Goal: Task Accomplishment & Management: Manage account settings

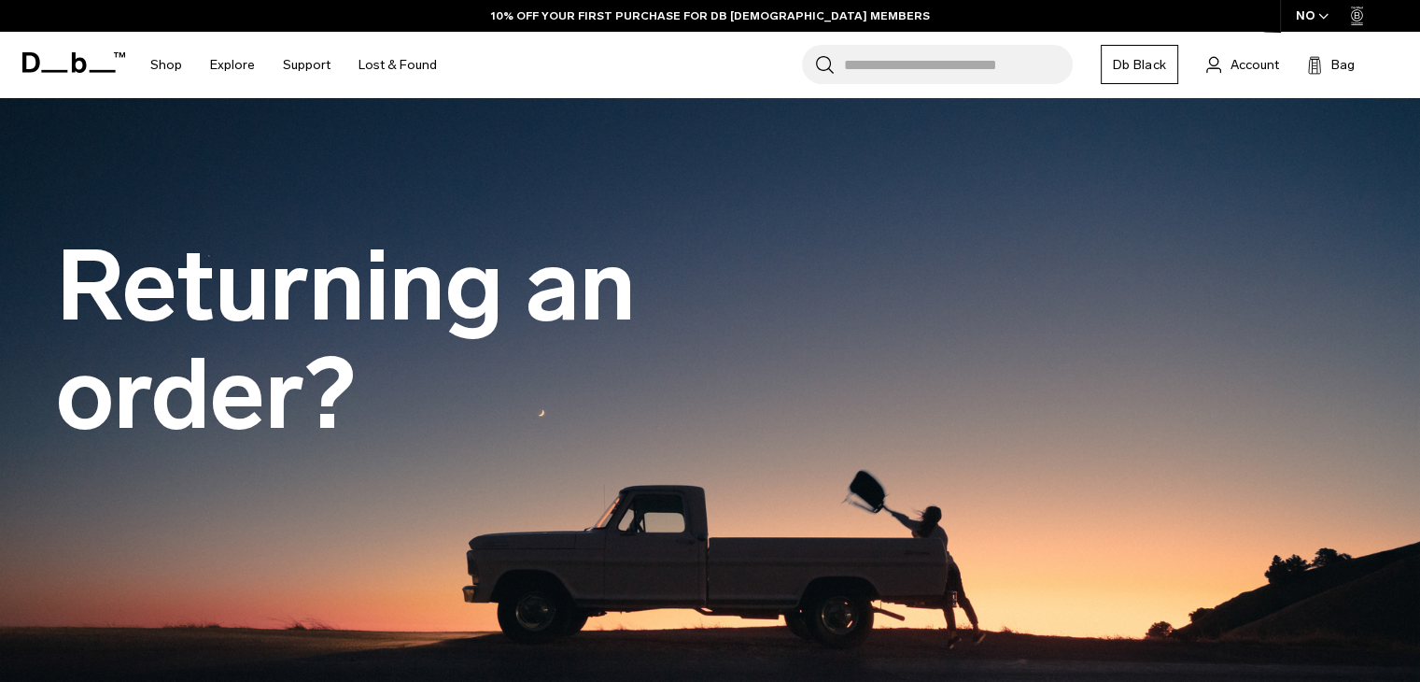
click at [1266, 46] on div "Search for Bags, Luggage... Search Close Trending Products All Products Hugger …" at bounding box center [928, 65] width 954 height 66
click at [1248, 61] on span "Account" at bounding box center [1255, 65] width 49 height 20
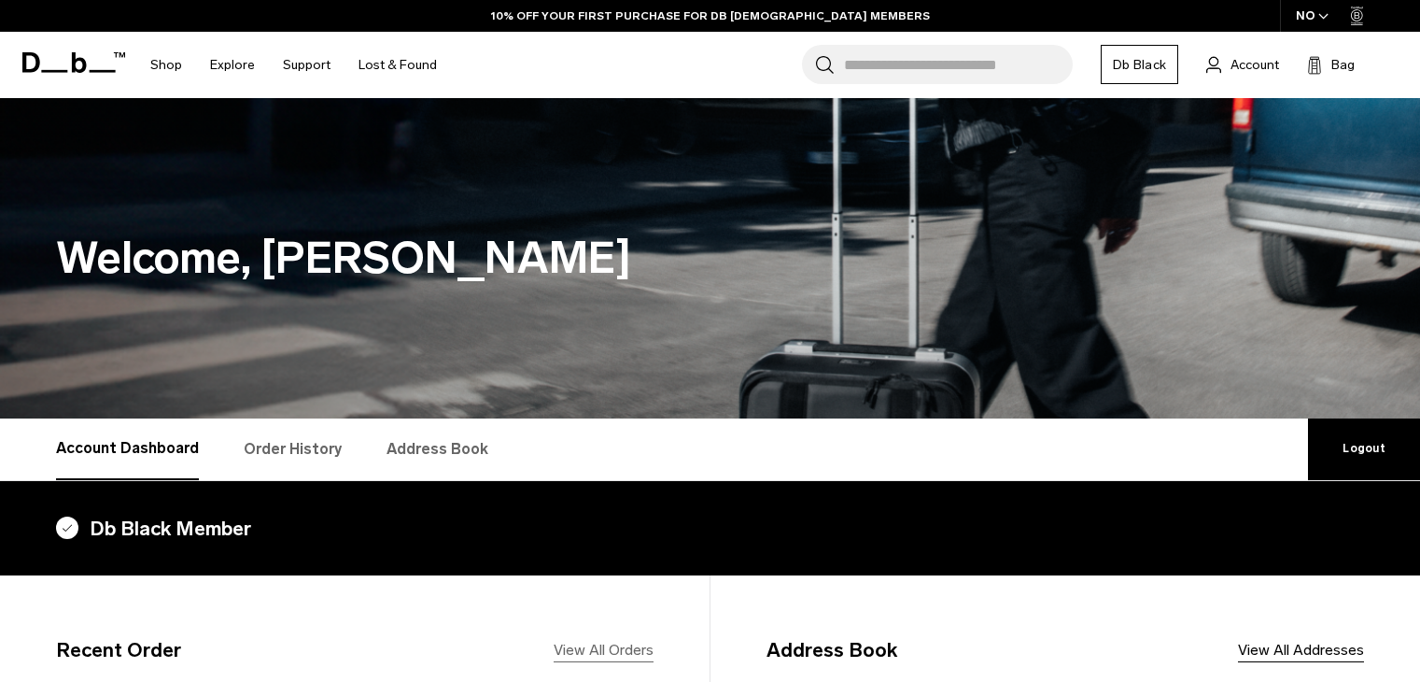
scroll to position [280, 0]
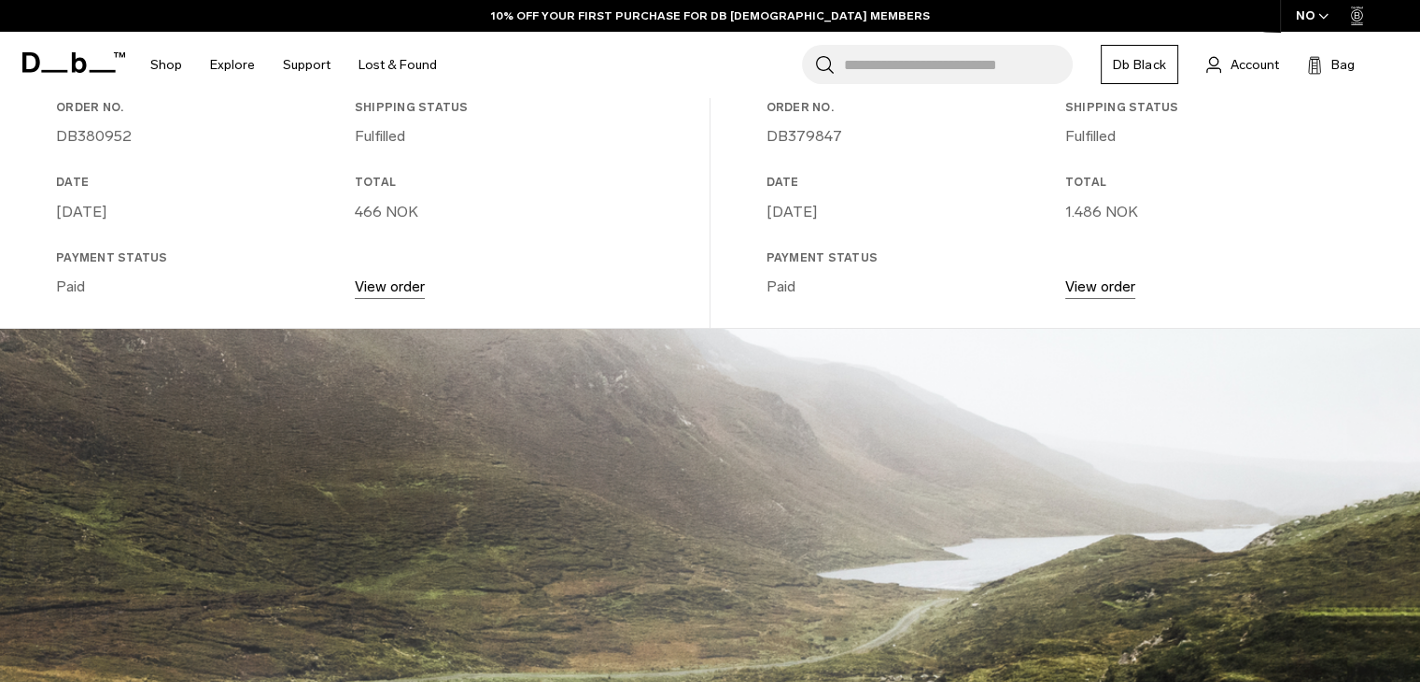
scroll to position [374, 0]
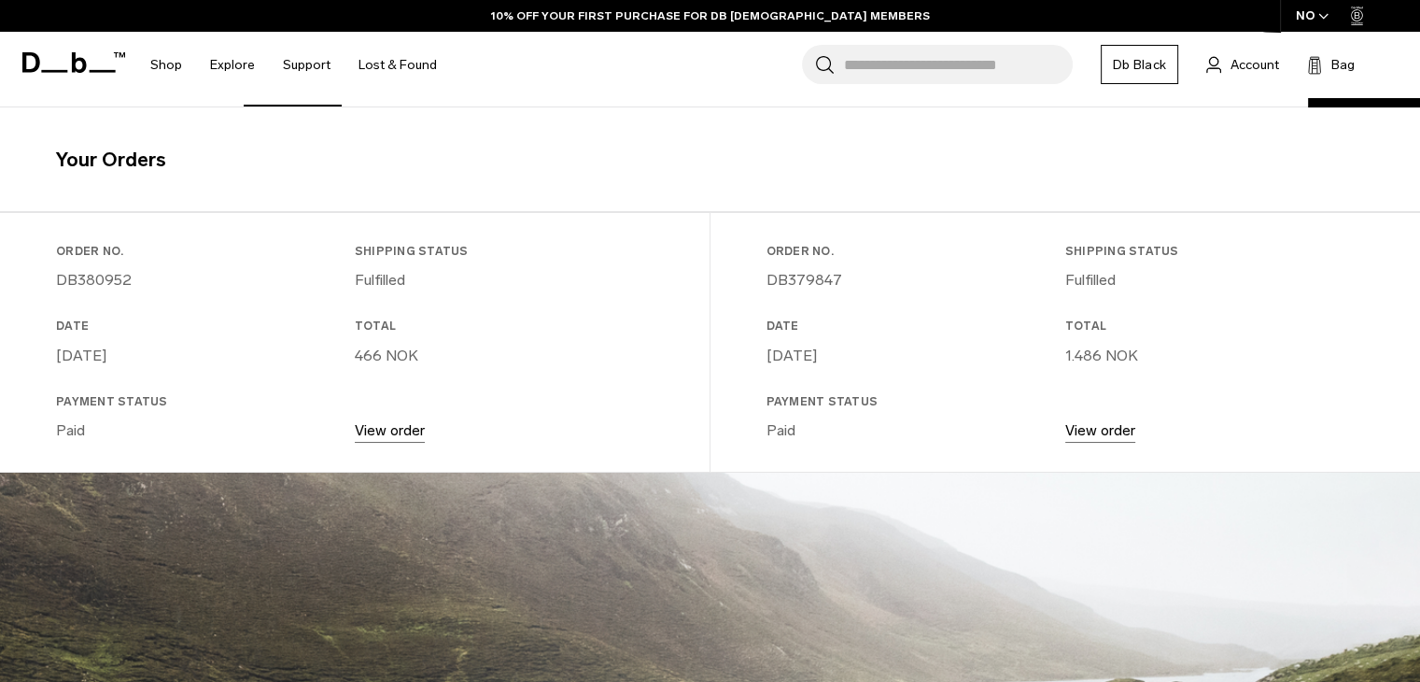
click at [1124, 433] on link "View order" at bounding box center [1100, 430] width 70 height 18
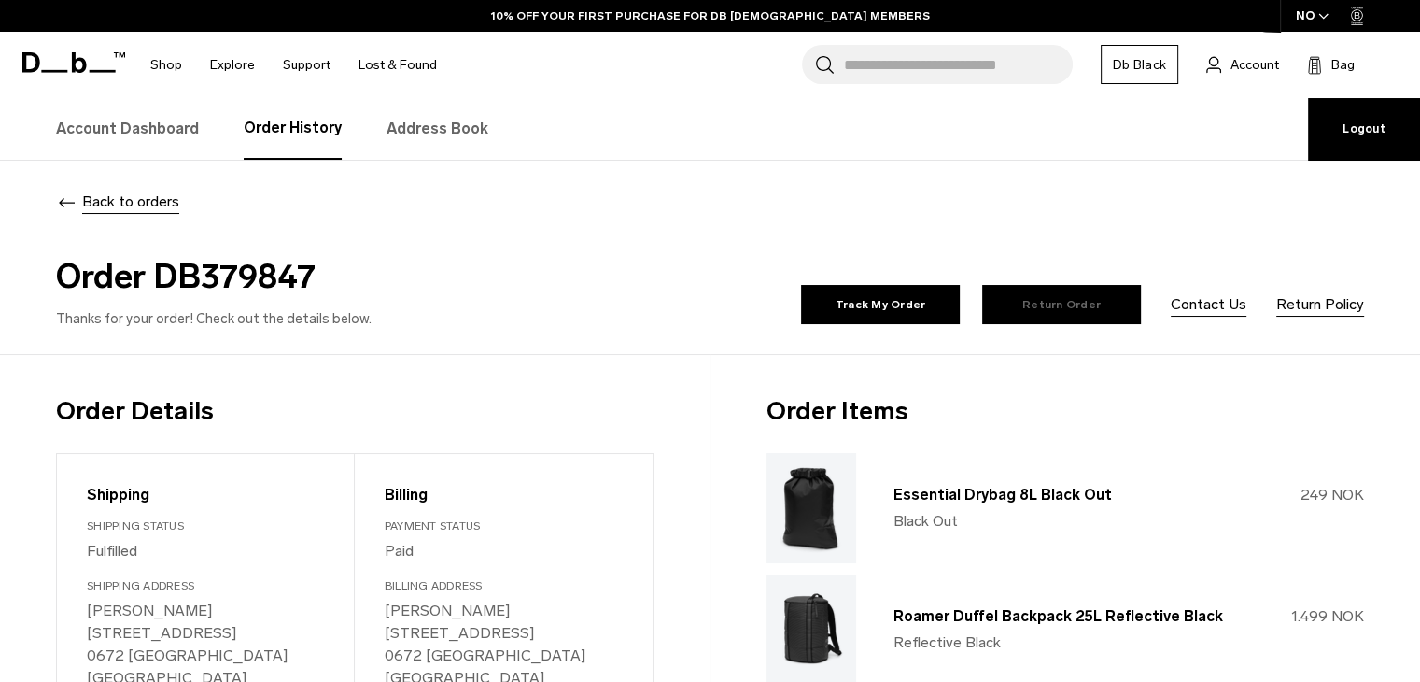
click at [1063, 311] on link "Return Order" at bounding box center [1061, 304] width 159 height 39
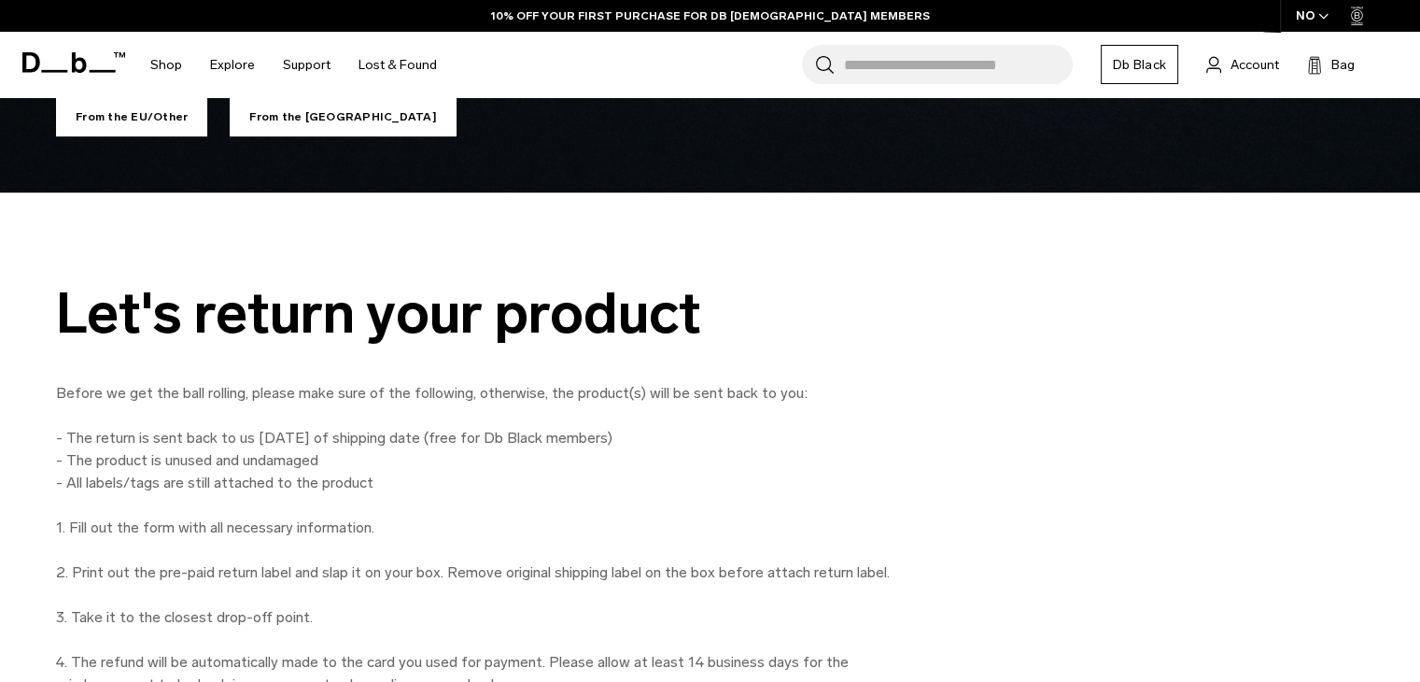
scroll to position [840, 0]
